Goal: Task Accomplishment & Management: Use online tool/utility

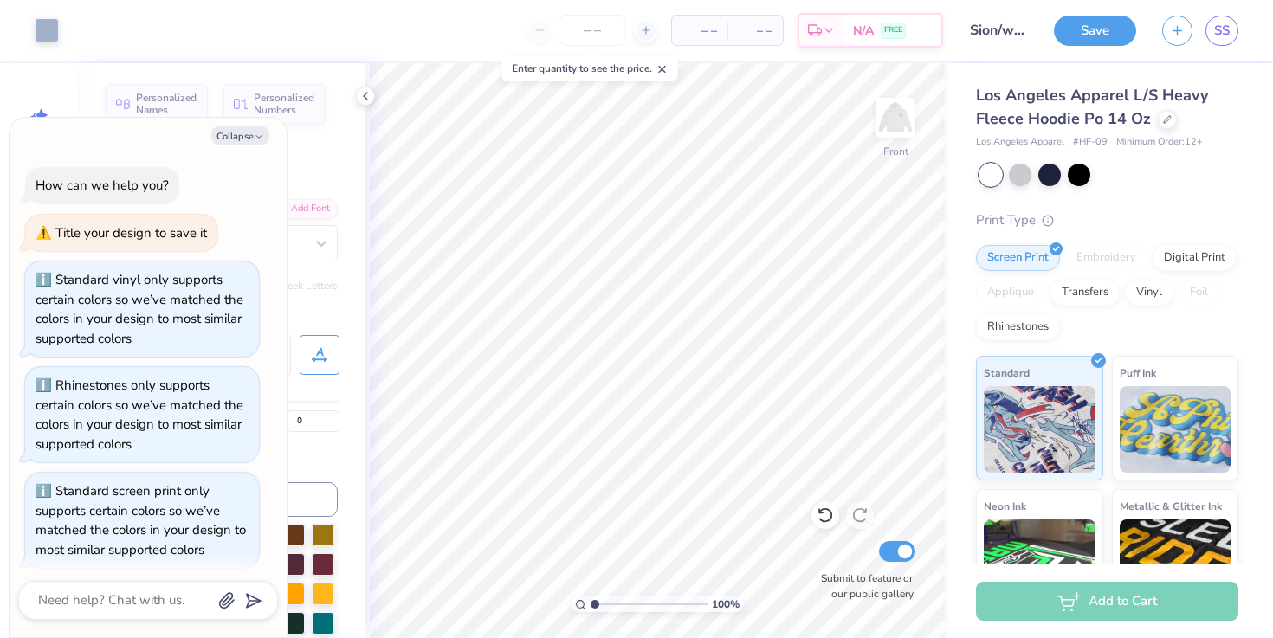
scroll to position [1804, 0]
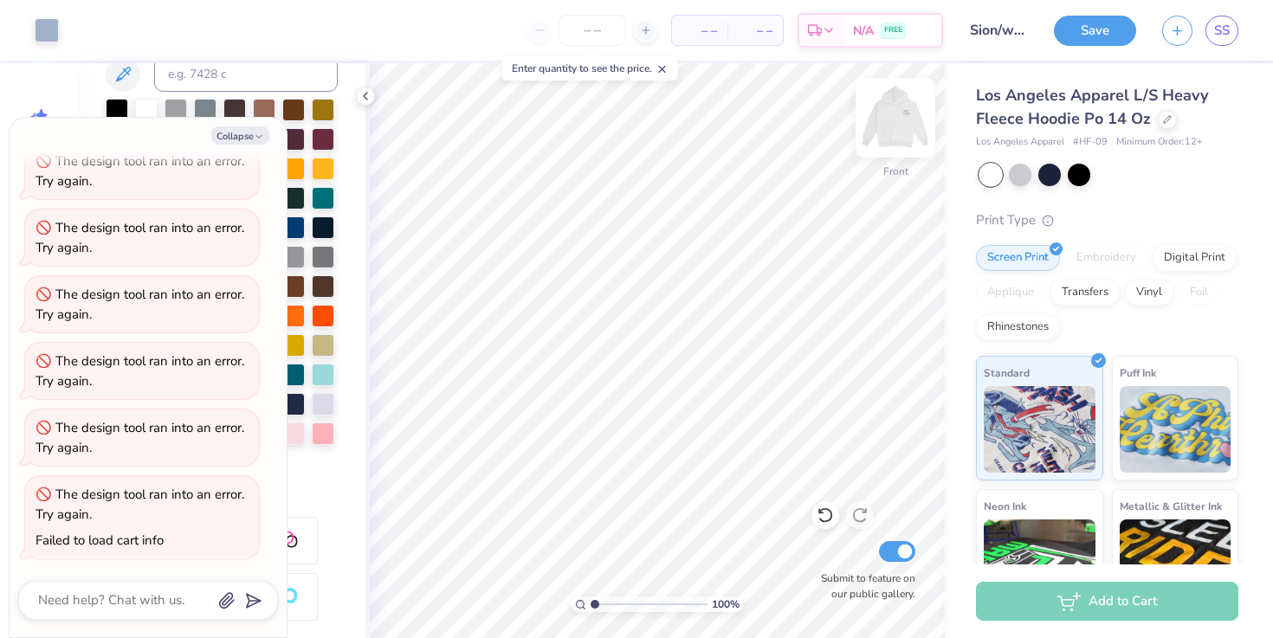
click at [884, 114] on img at bounding box center [895, 117] width 69 height 69
click at [884, 114] on img at bounding box center [895, 117] width 35 height 35
click at [898, 125] on img at bounding box center [895, 117] width 69 height 69
click at [898, 125] on img at bounding box center [895, 117] width 35 height 35
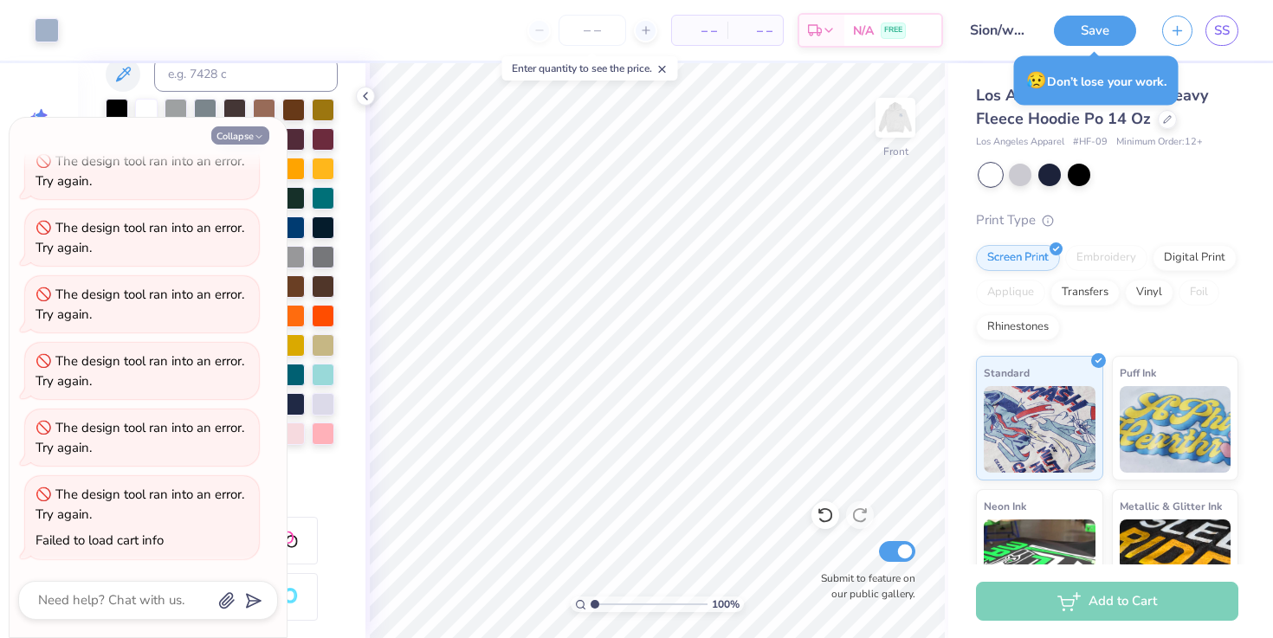
click at [238, 135] on button "Collapse" at bounding box center [240, 135] width 58 height 18
type textarea "x"
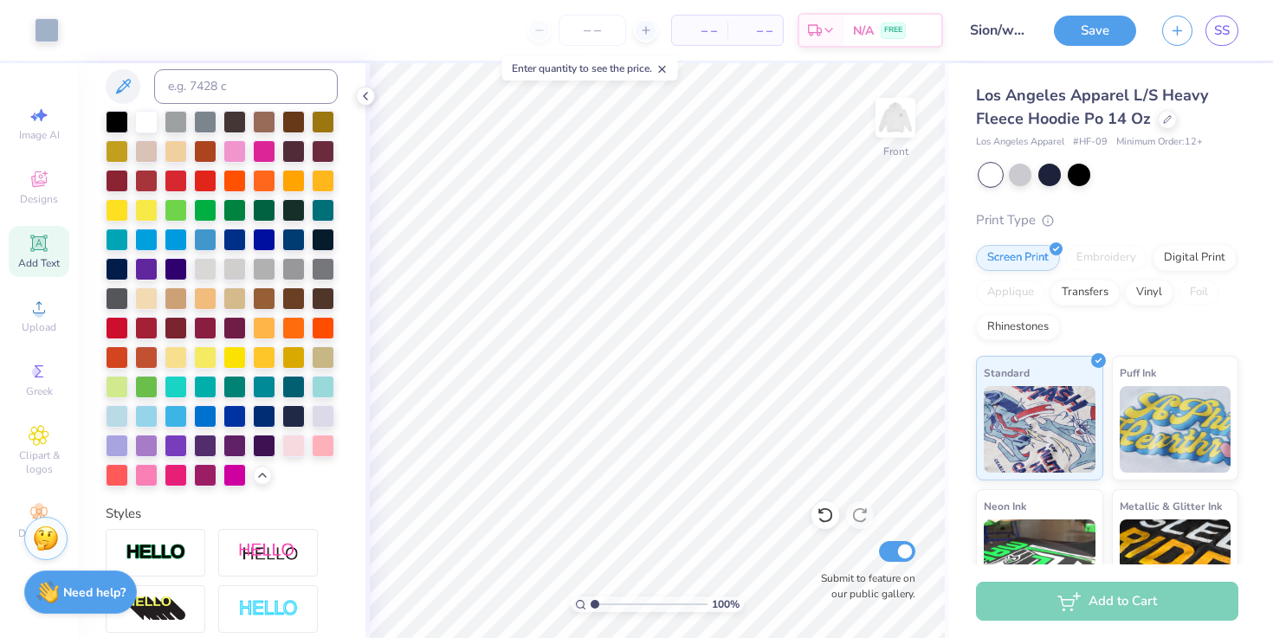
scroll to position [0, 0]
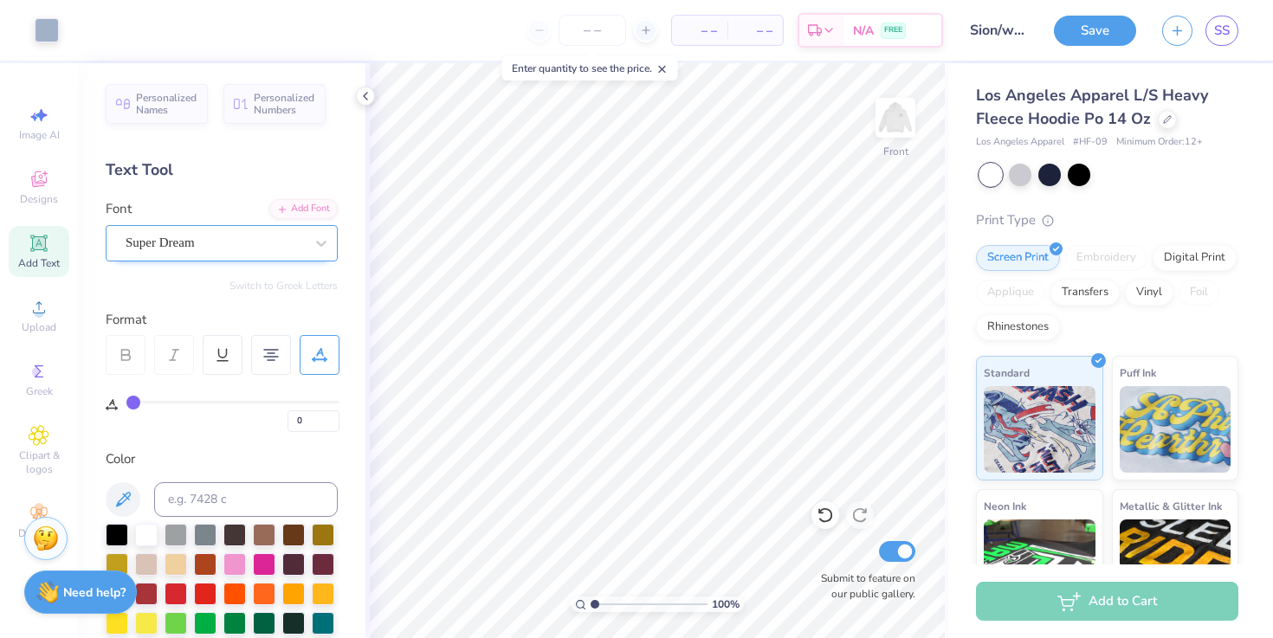
click at [203, 251] on div "Super Dream" at bounding box center [215, 243] width 182 height 27
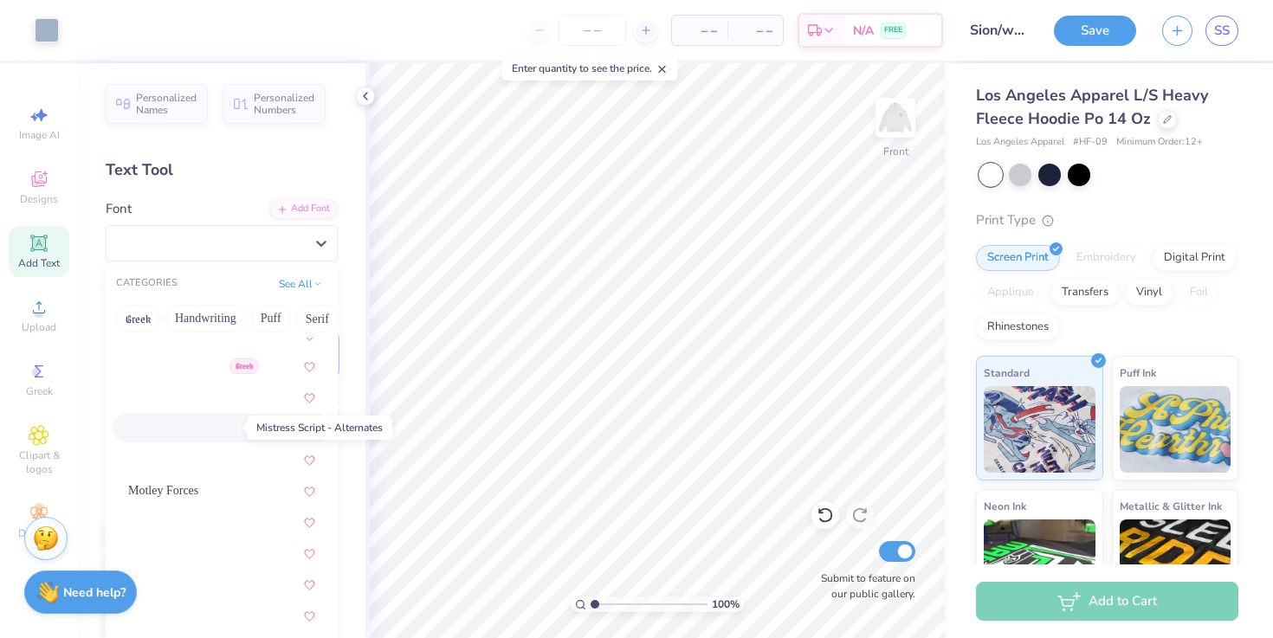
scroll to position [6313, 0]
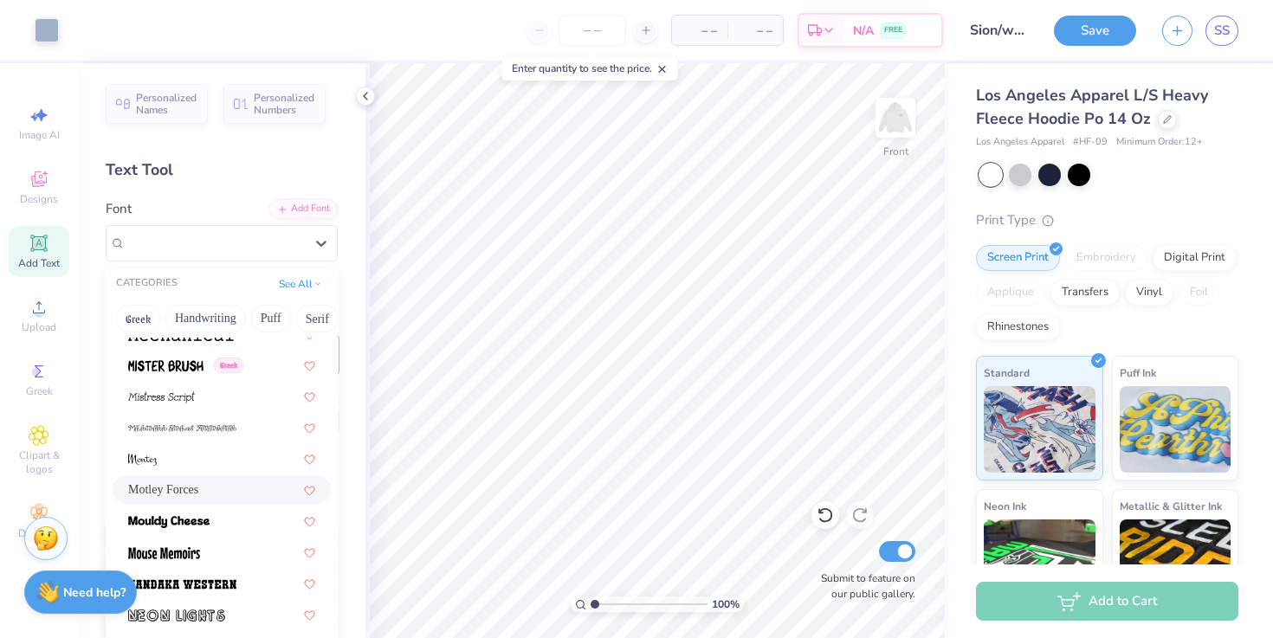
click at [207, 496] on div "Motley Forces" at bounding box center [221, 490] width 187 height 18
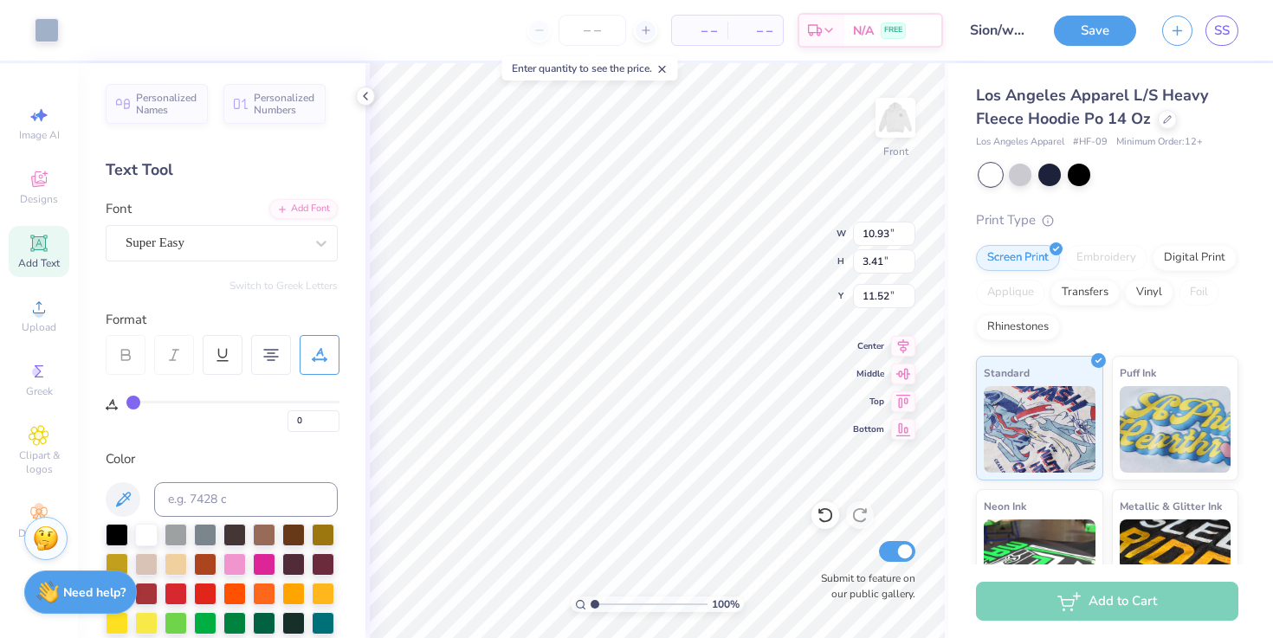
type input "11.55"
click at [208, 242] on div "Super Easy" at bounding box center [215, 243] width 182 height 27
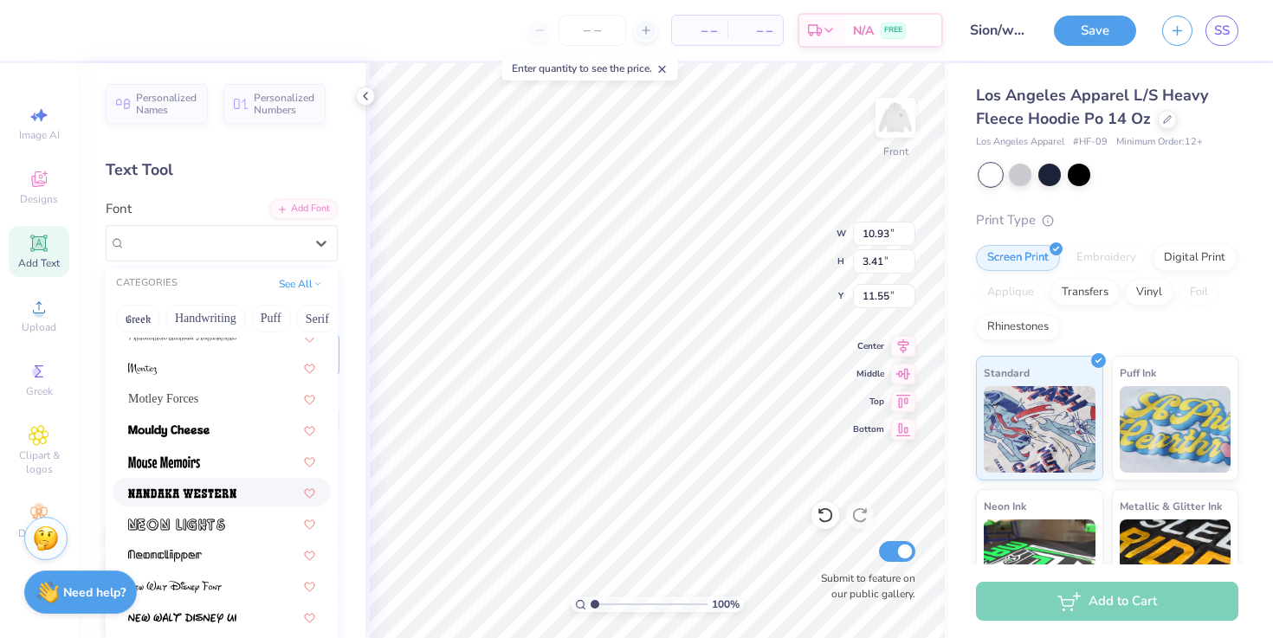
scroll to position [6422, 0]
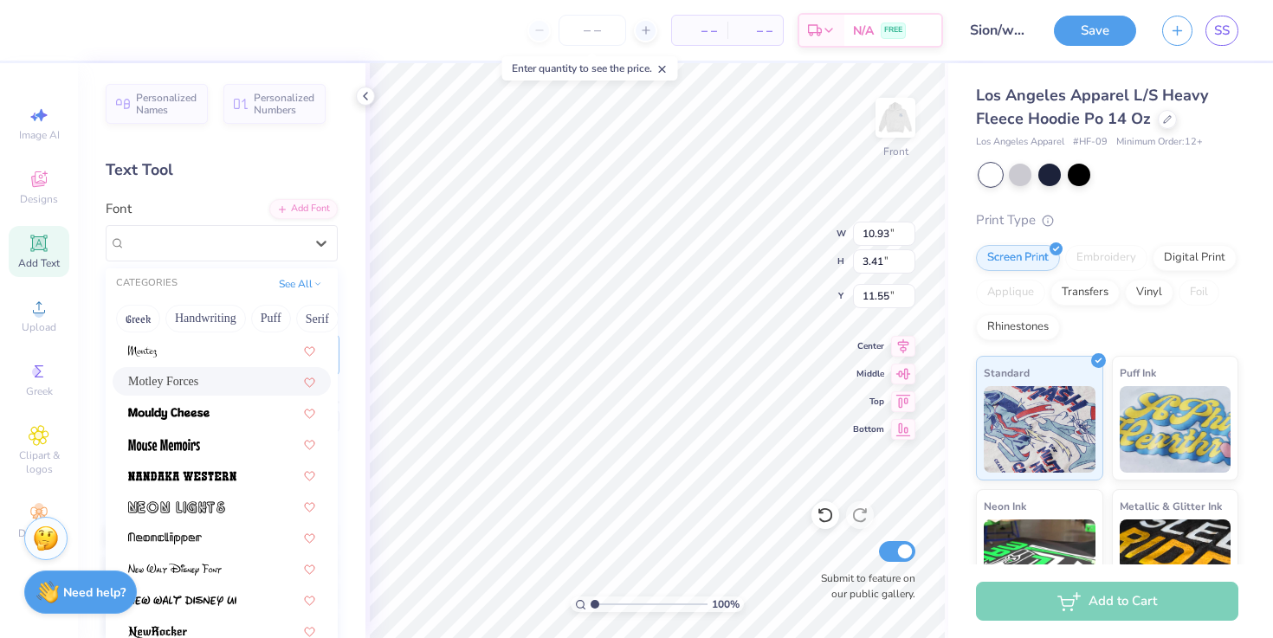
click at [225, 392] on div "Motley Forces" at bounding box center [222, 381] width 218 height 29
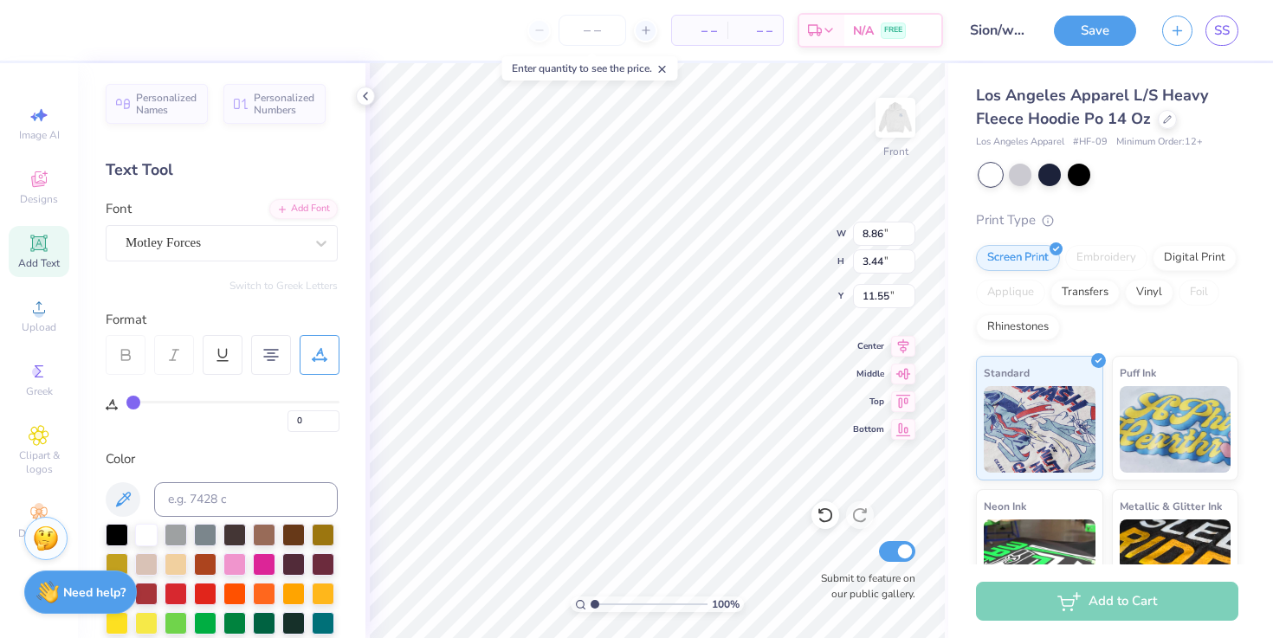
type input "8.86"
type input "3.44"
type input "11.53"
click at [246, 232] on div at bounding box center [215, 242] width 178 height 23
type input "14.45"
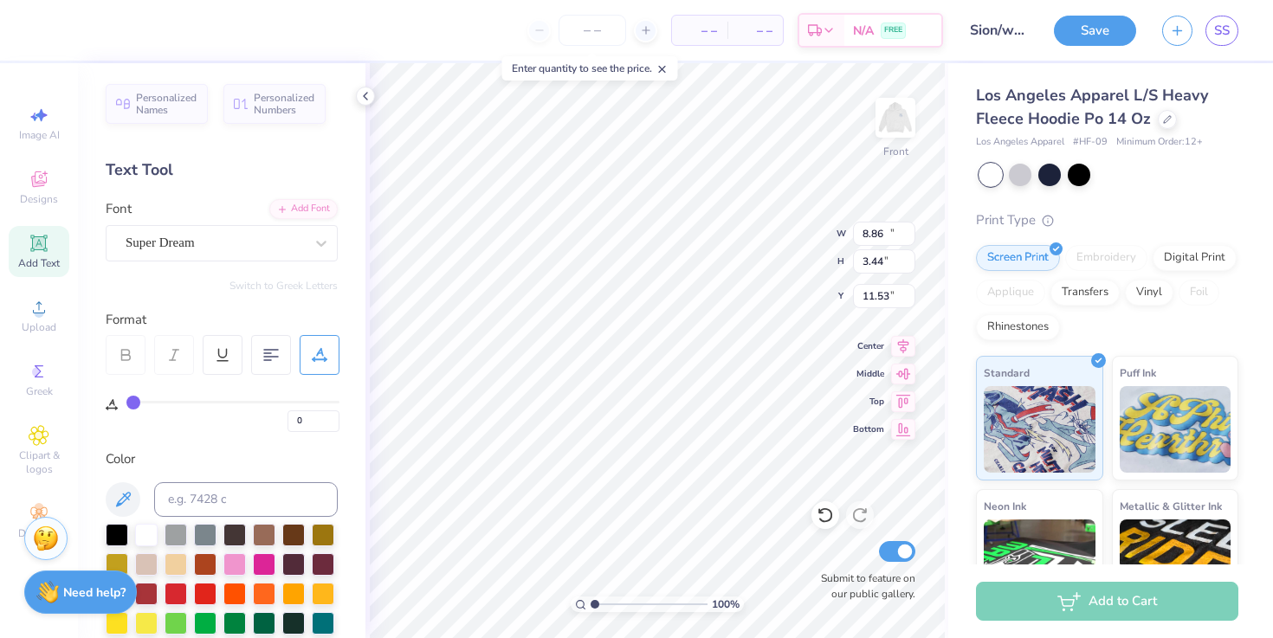
type input "3.33"
type input "15.49"
type input "8.86"
type input "3.44"
type input "11.54"
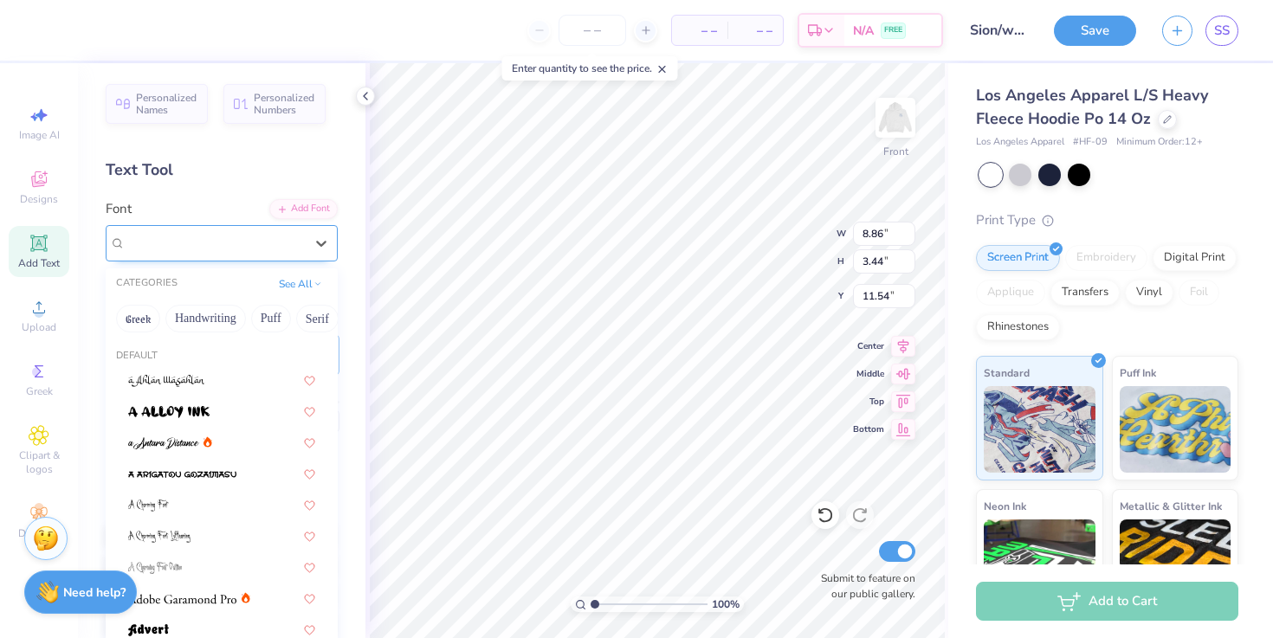
click at [198, 237] on div "Motley Forces" at bounding box center [215, 243] width 182 height 27
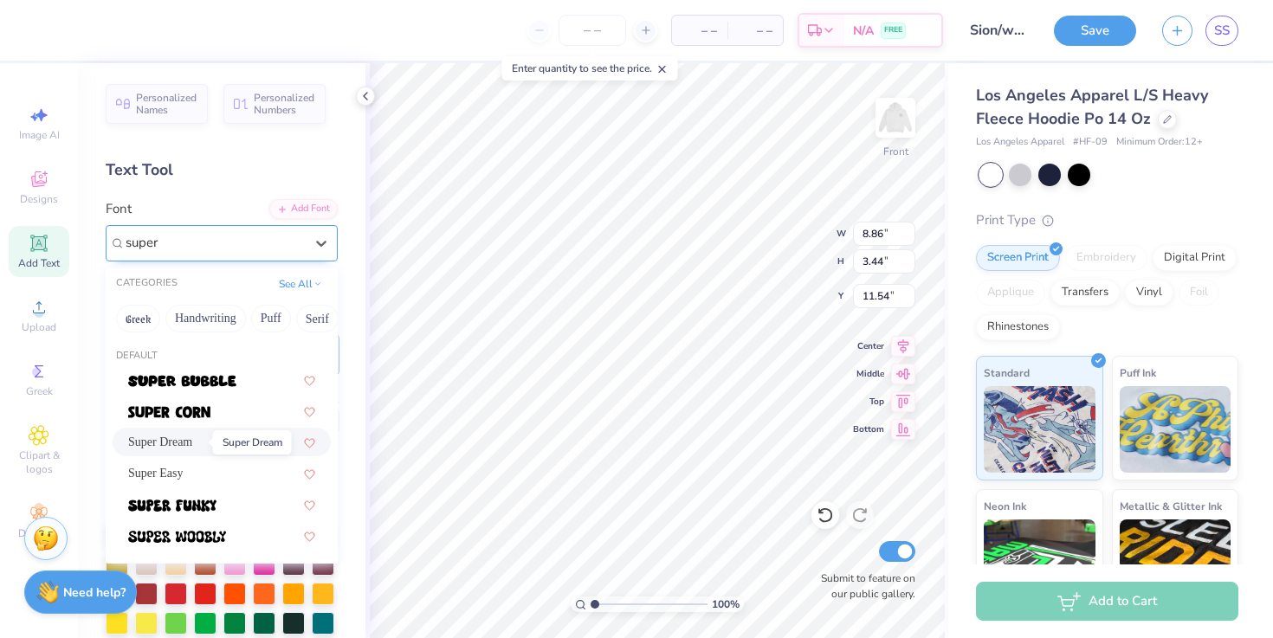
click at [184, 447] on span "Super Dream" at bounding box center [160, 442] width 64 height 18
type input "super"
type input "9.22"
type input "3.35"
type input "11.58"
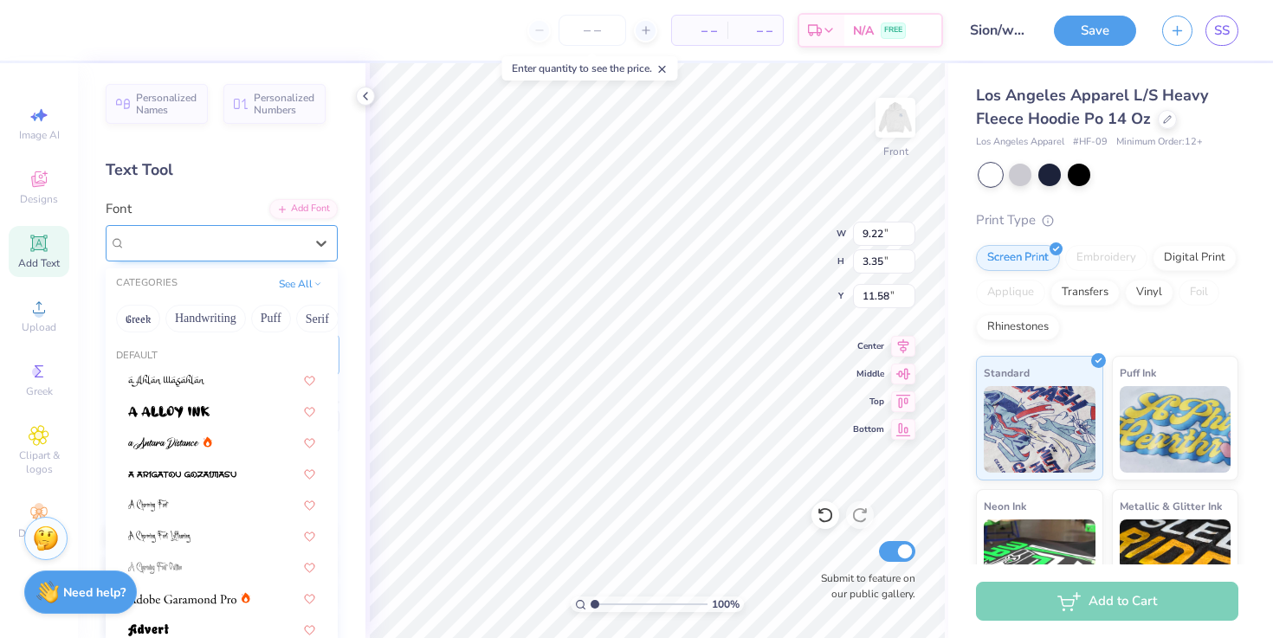
click at [230, 259] on div "Super Dream" at bounding box center [222, 243] width 232 height 36
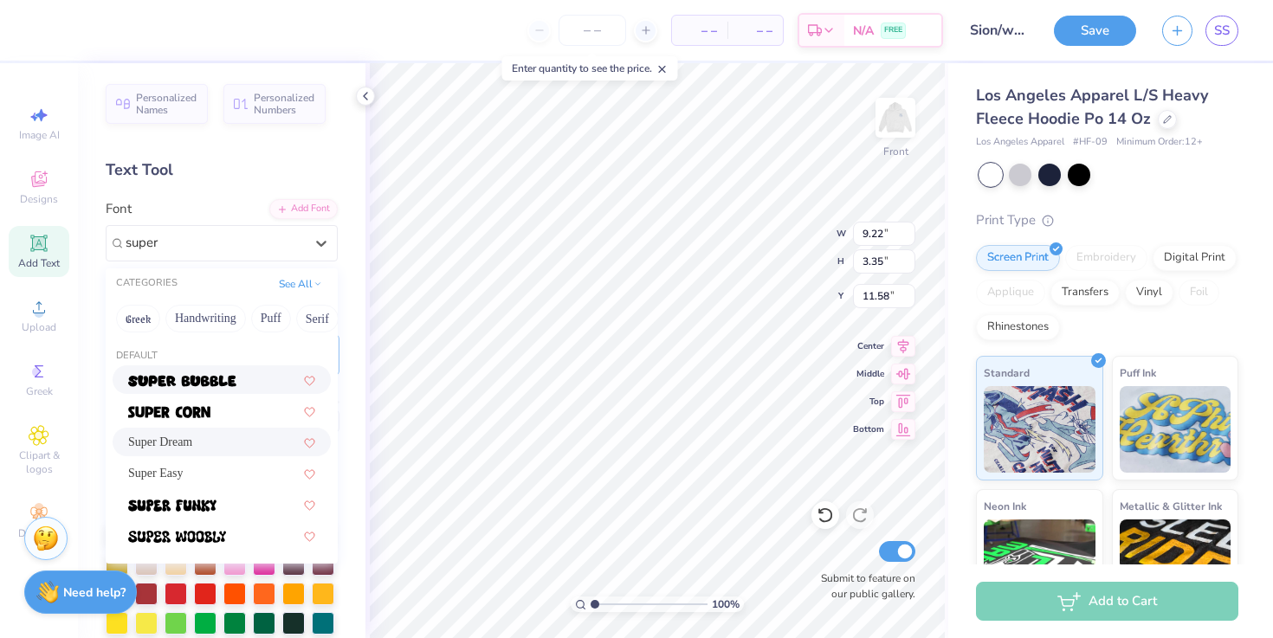
click at [200, 383] on img at bounding box center [182, 381] width 108 height 12
type input "super"
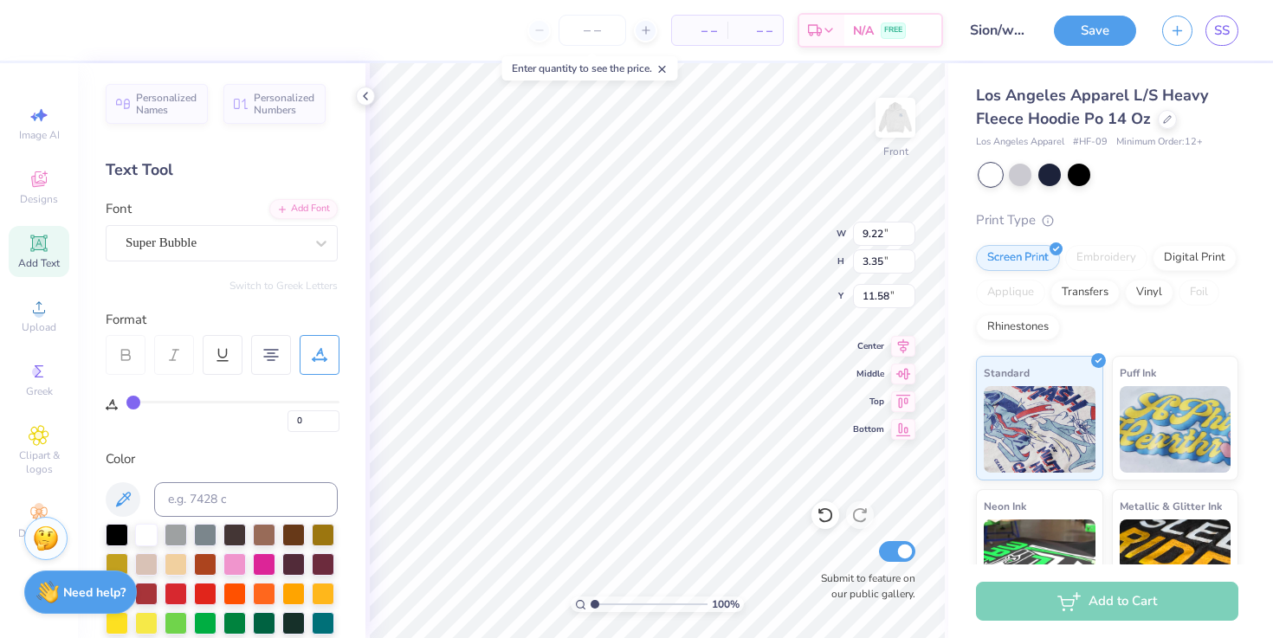
type input "12.54"
type input "3.91"
type input "11.30"
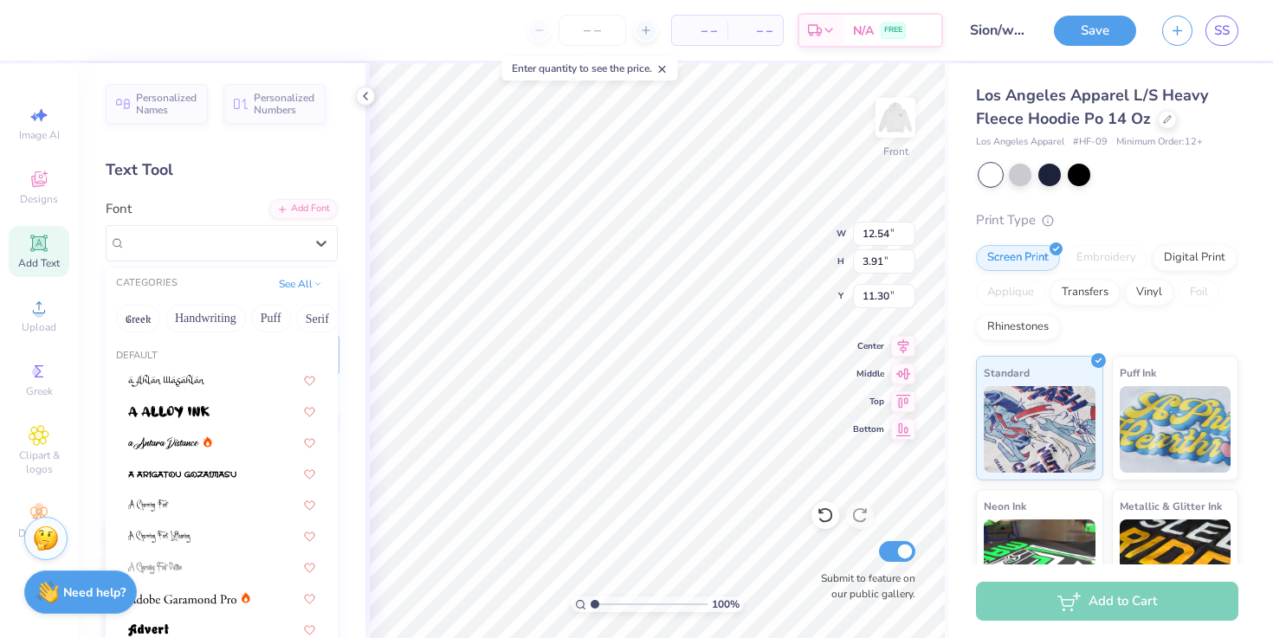
click at [195, 230] on div "Super Bubble" at bounding box center [215, 243] width 182 height 27
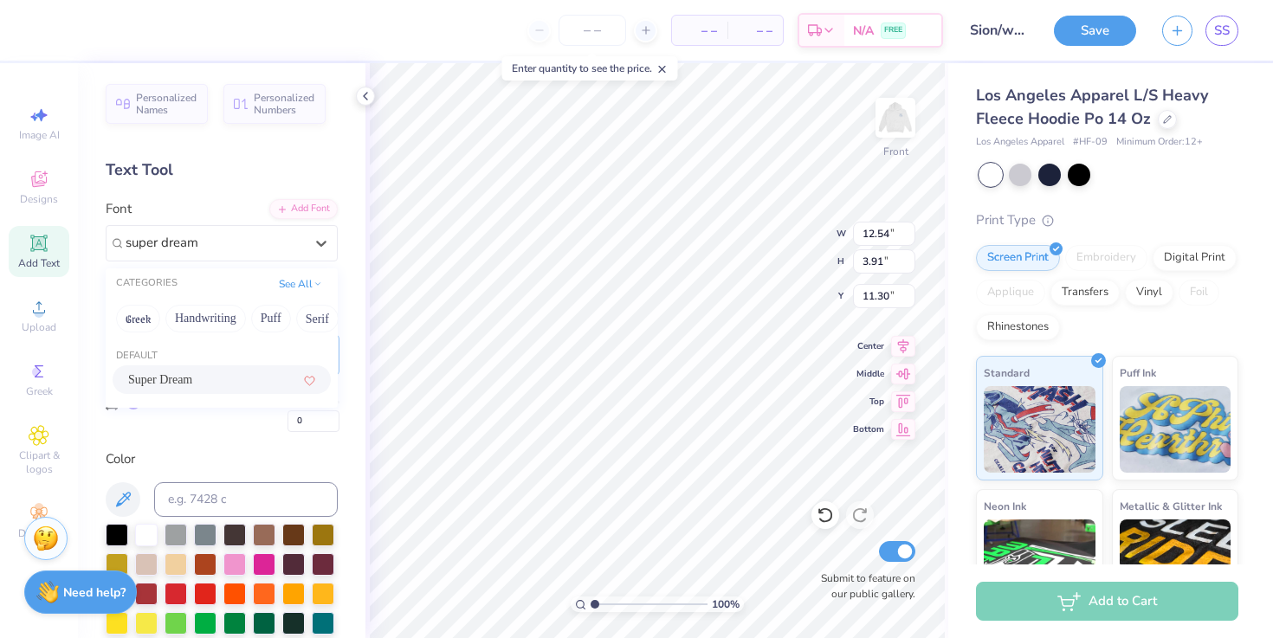
click at [160, 378] on span "Super Dream" at bounding box center [160, 380] width 64 height 18
type input "super dream"
type input "9.22"
type input "3.35"
type input "11.58"
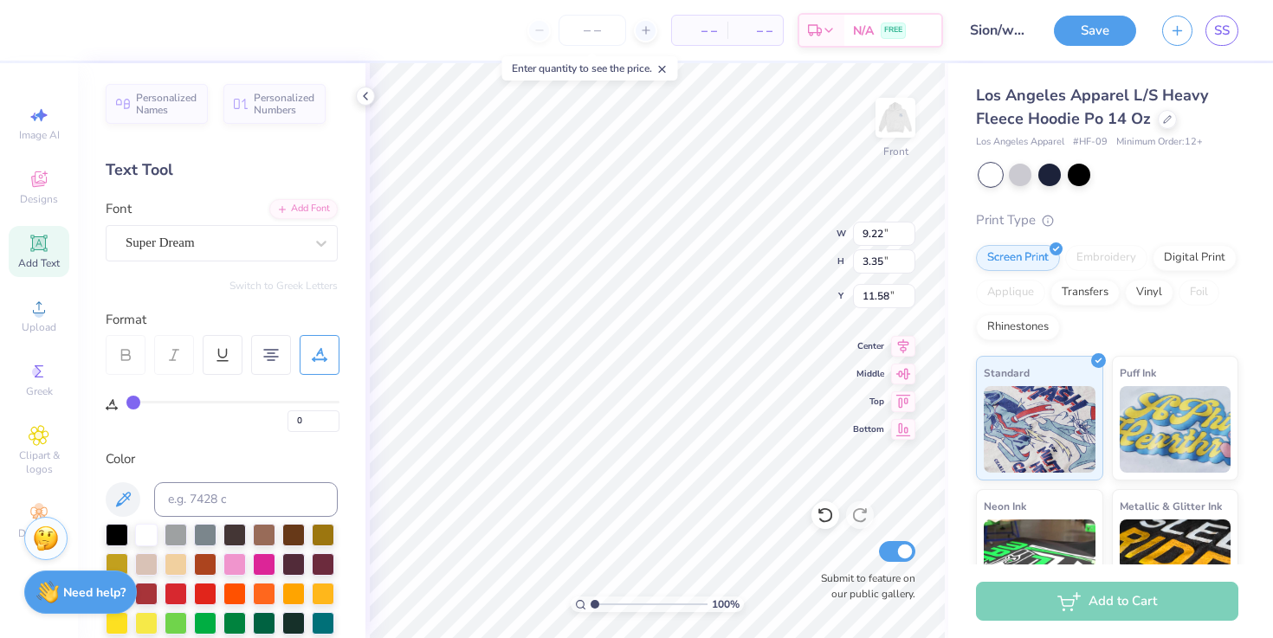
type textarea "SION"
